Goal: Find specific page/section

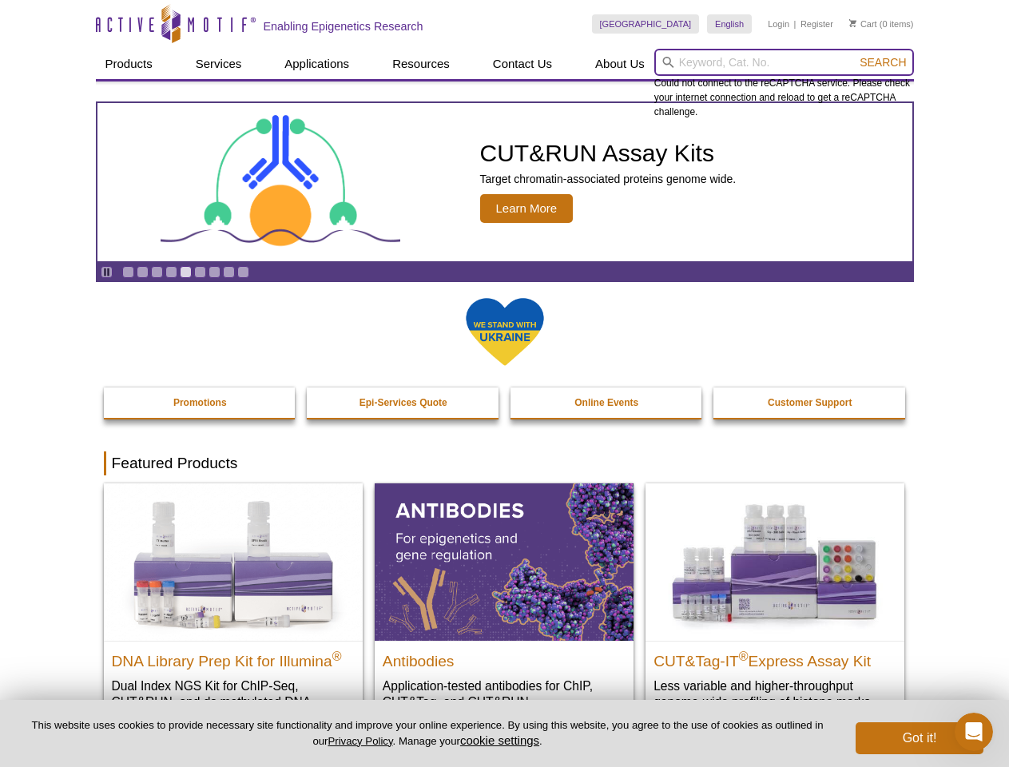
click at [784, 62] on input "search" at bounding box center [785, 62] width 260 height 27
click at [883, 62] on span "Search" at bounding box center [883, 62] width 46 height 13
click at [106, 272] on icon "Pause" at bounding box center [106, 272] width 10 height 10
click at [128, 272] on link "Go to slide 1" at bounding box center [128, 272] width 12 height 12
click at [142, 272] on link "Go to slide 2" at bounding box center [143, 272] width 12 height 12
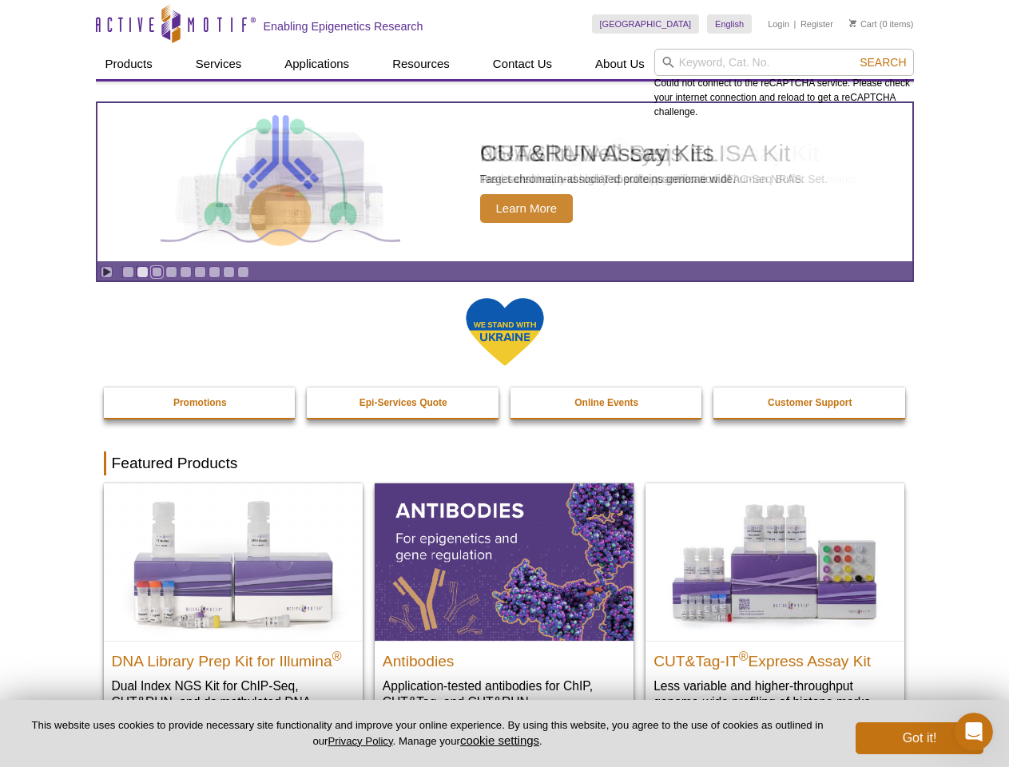
click at [157, 272] on link "Go to slide 3" at bounding box center [157, 272] width 12 height 12
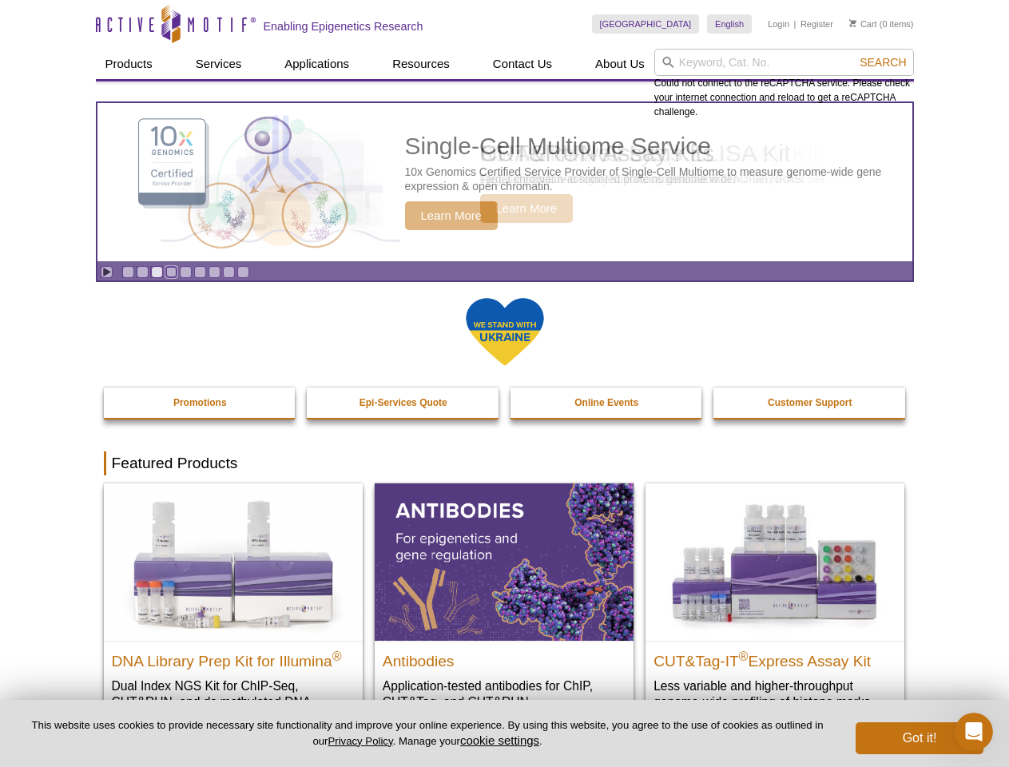
click at [171, 272] on link "Go to slide 4" at bounding box center [171, 272] width 12 height 12
click at [185, 272] on link "Go to slide 5" at bounding box center [186, 272] width 12 height 12
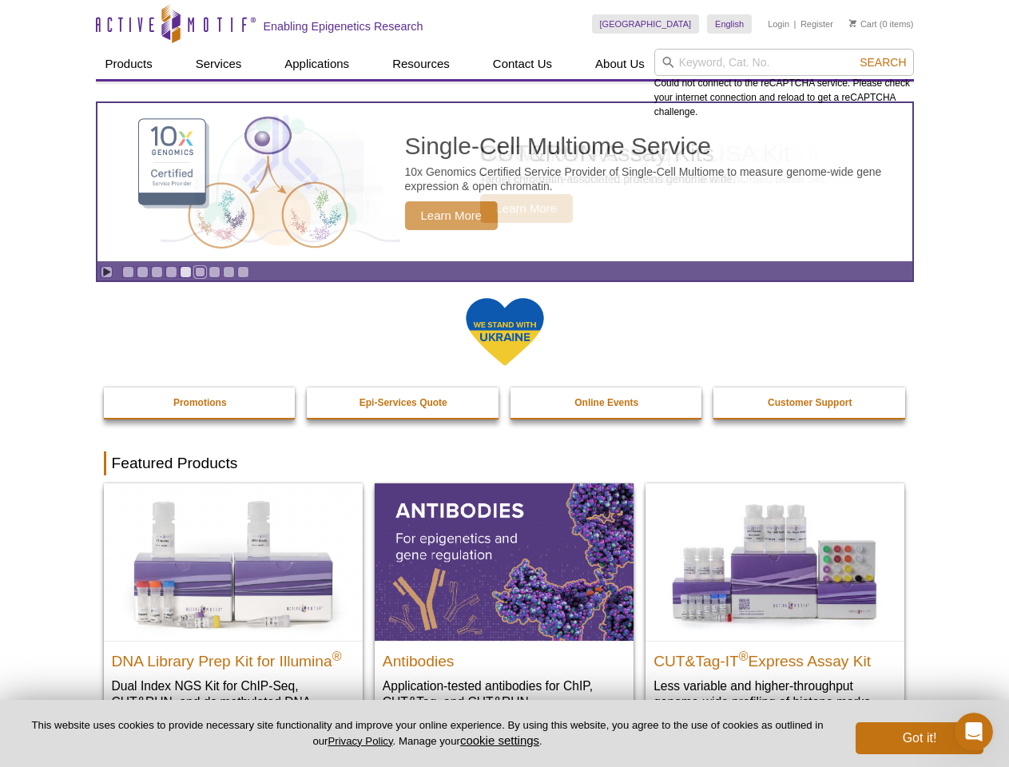
click at [200, 272] on link "Go to slide 6" at bounding box center [200, 272] width 12 height 12
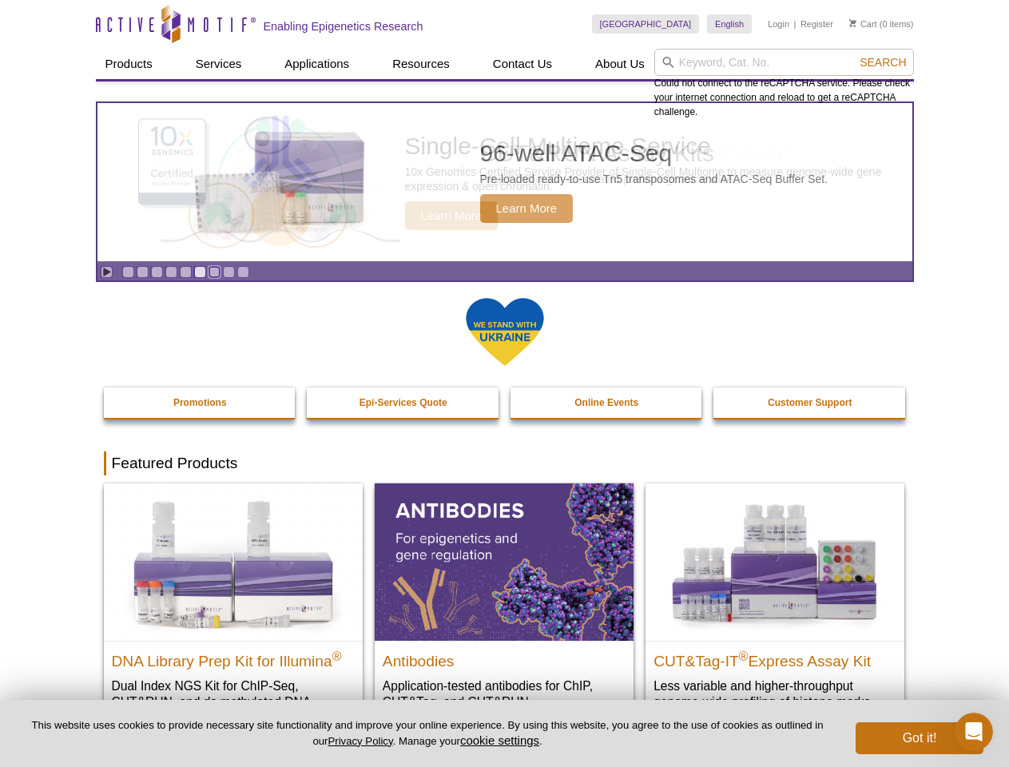
click at [214, 272] on link "Go to slide 7" at bounding box center [215, 272] width 12 height 12
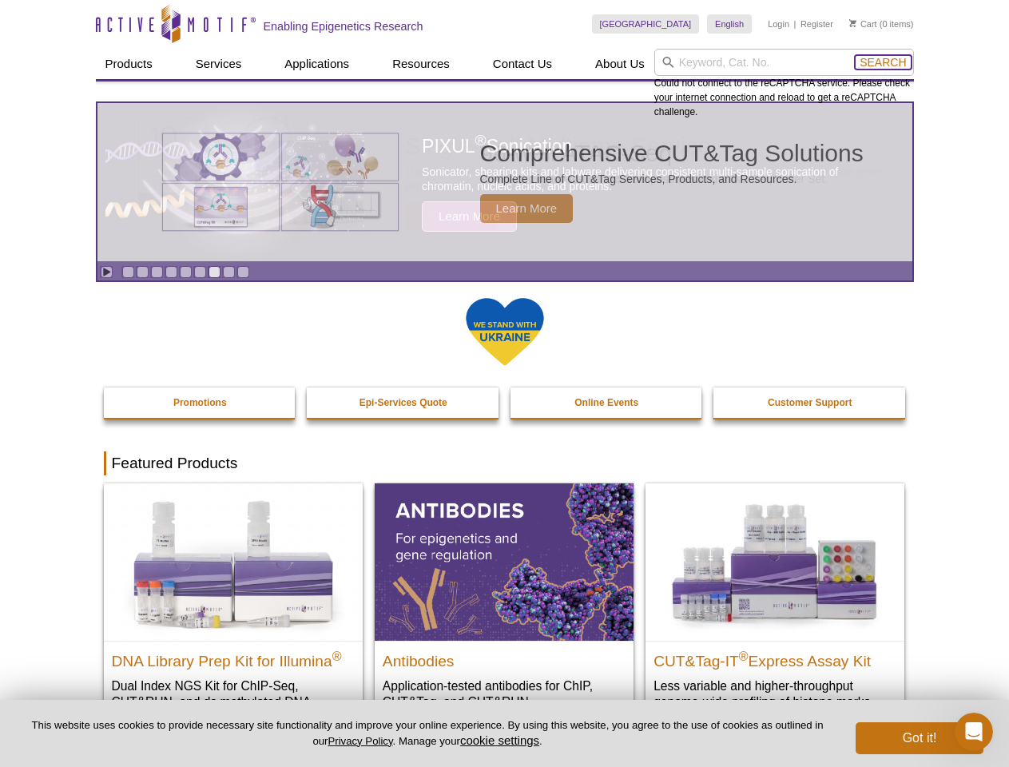
click at [883, 62] on span "Search" at bounding box center [883, 62] width 46 height 13
